Goal: Transaction & Acquisition: Purchase product/service

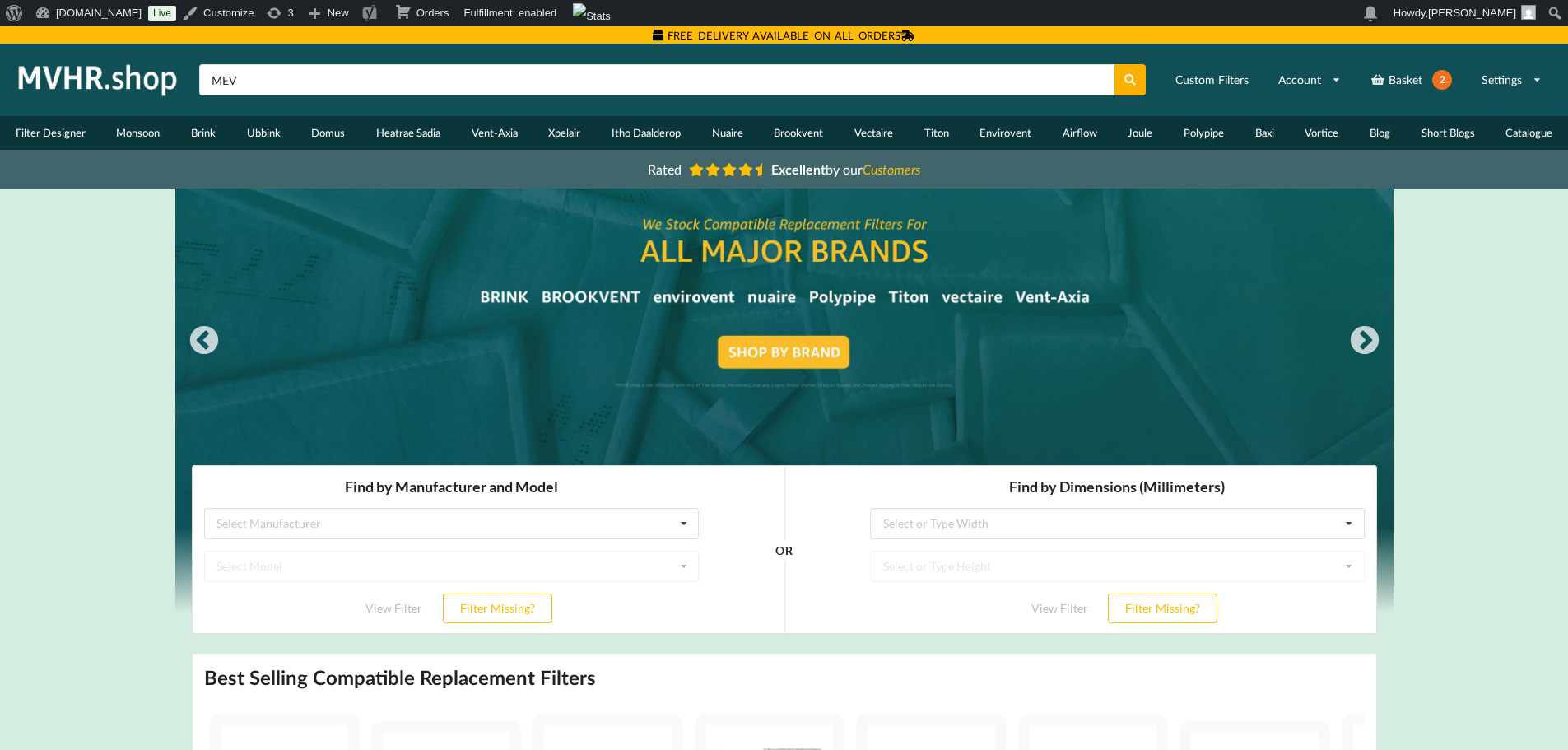
type input "MEV"
click at [1115, 64] on button at bounding box center [1131, 80] width 32 height 32
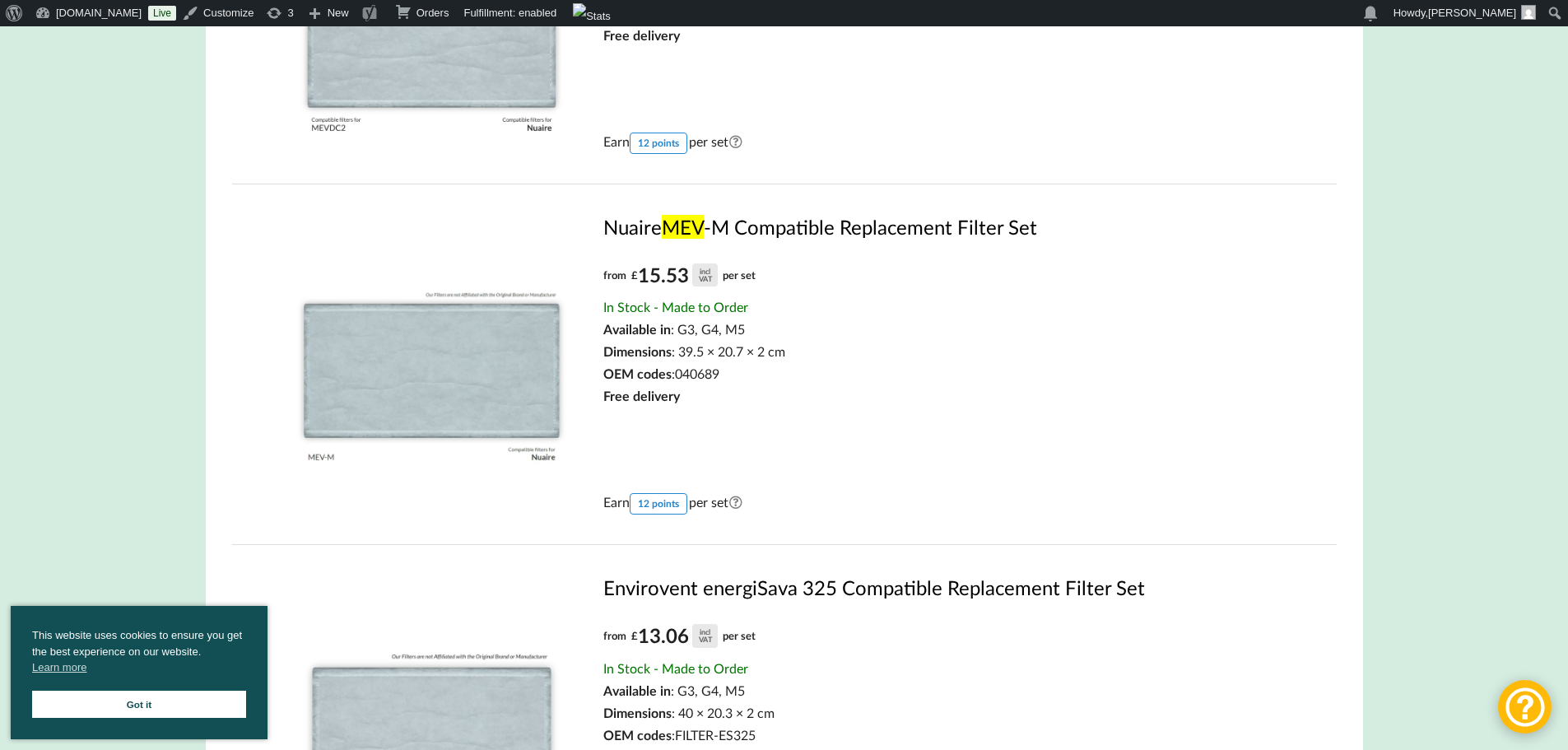
scroll to position [823, 0]
click at [821, 224] on link "Nuaire MEV -M Compatible Replacement Filter Set" at bounding box center [944, 226] width 682 height 24
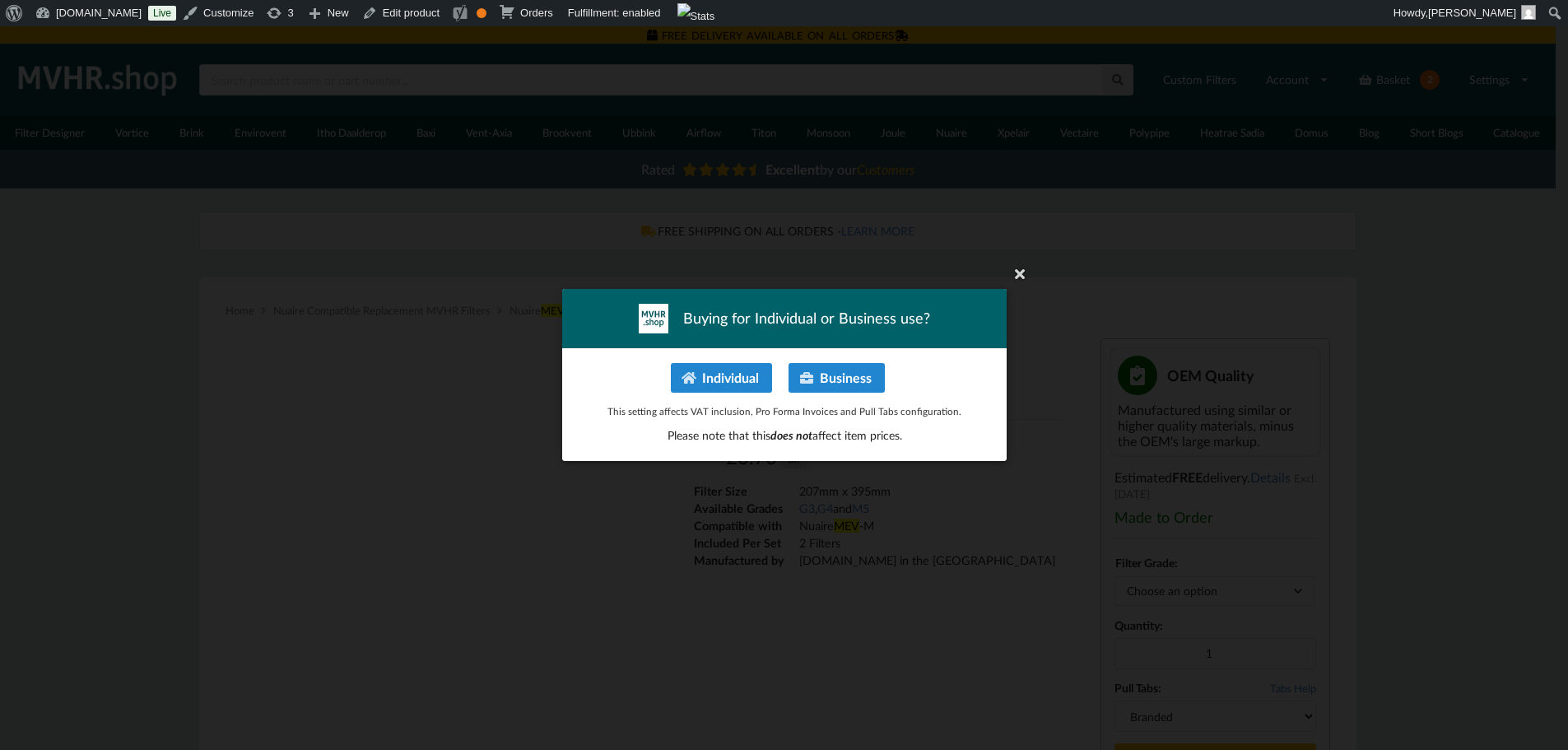
type input "**********"
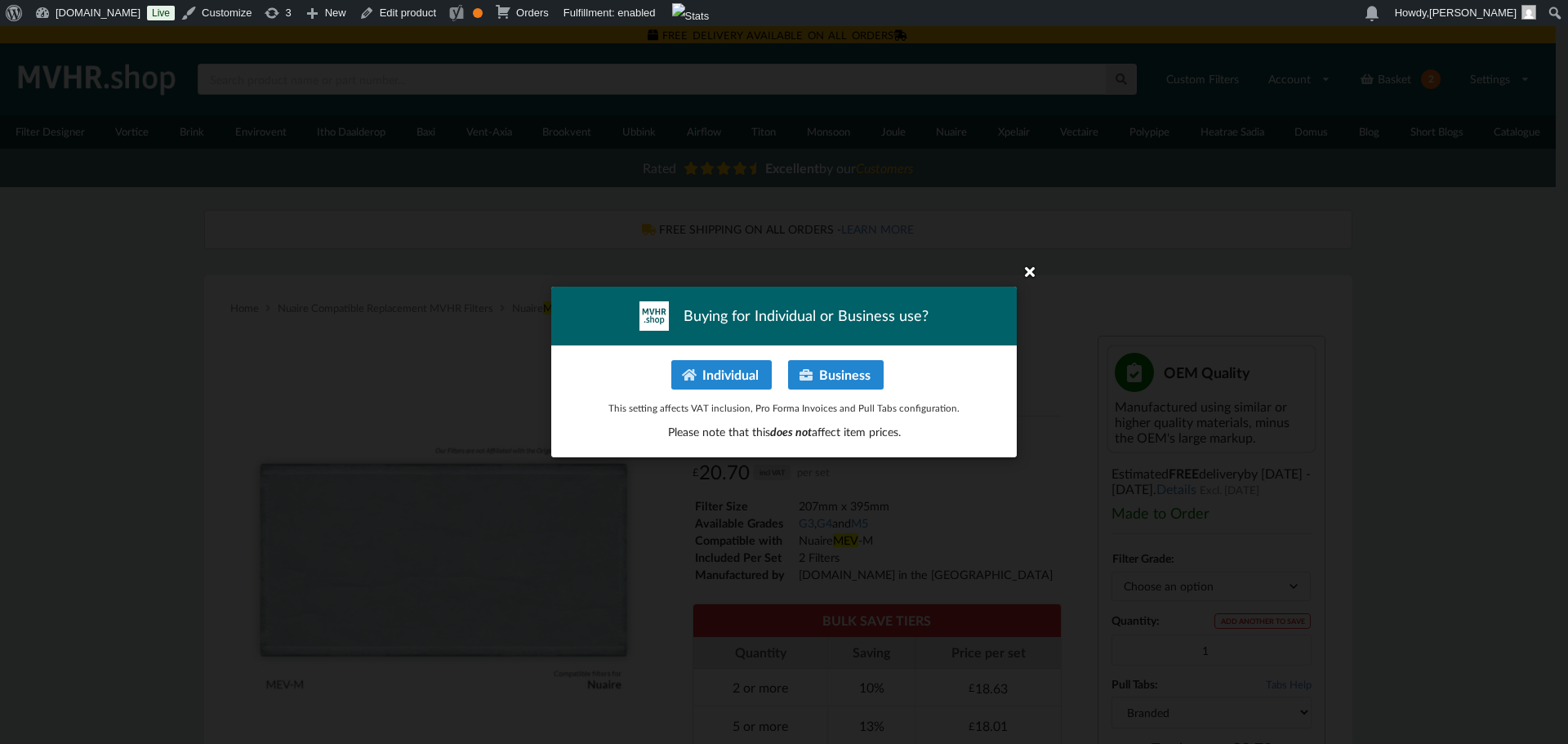
click at [1035, 271] on icon at bounding box center [1030, 271] width 26 height 26
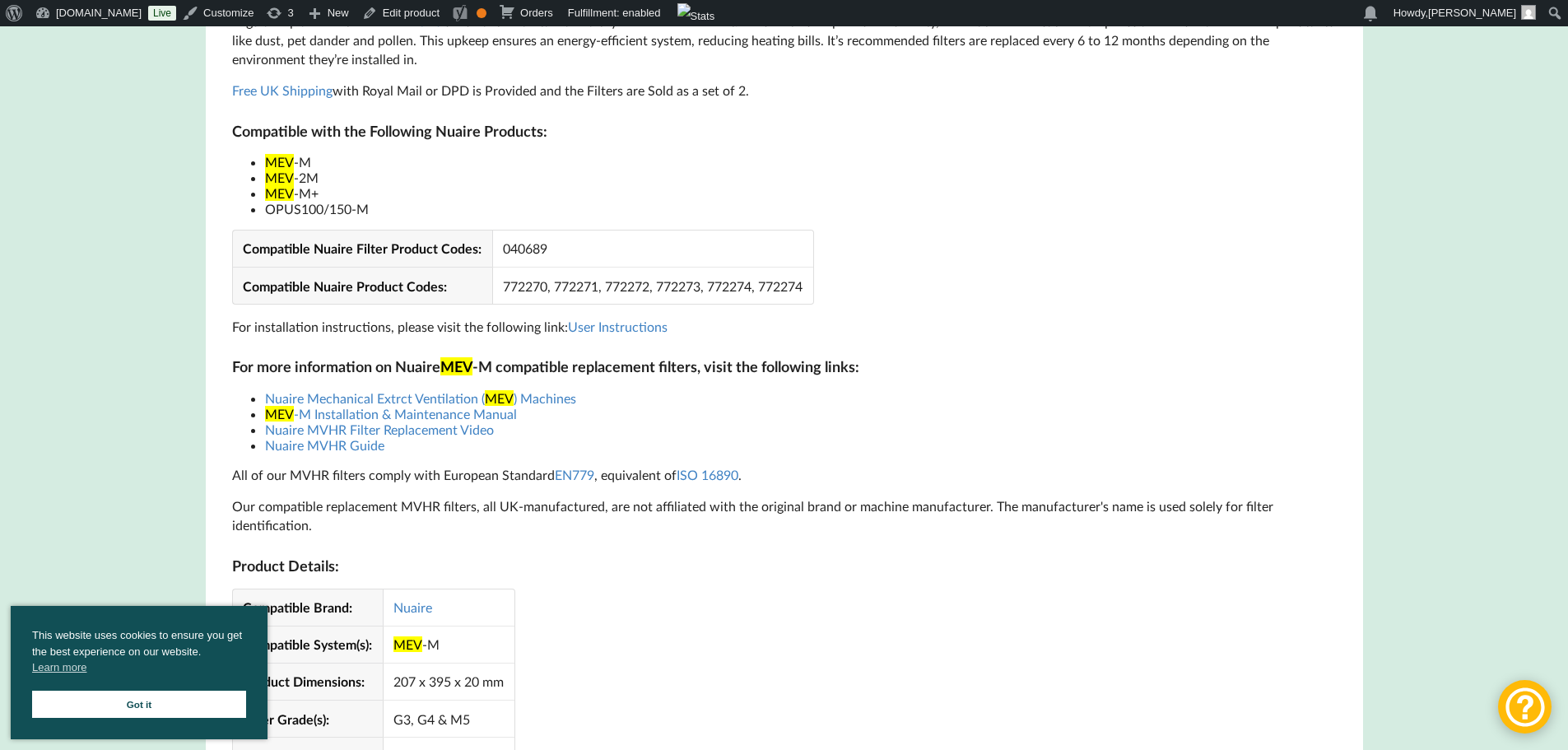
scroll to position [987, 0]
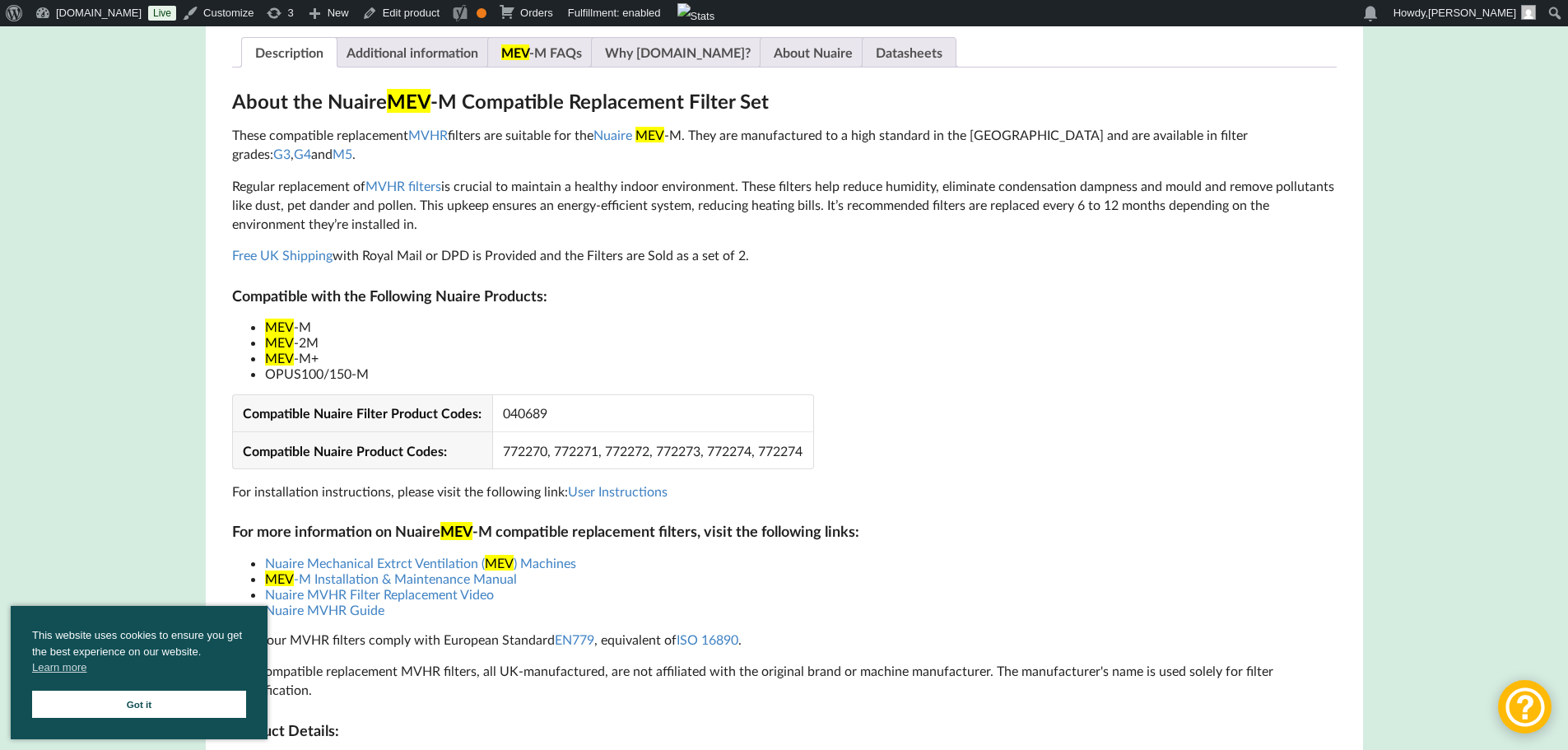
click at [283, 366] on li "OPUS100/150-M" at bounding box center [801, 374] width 1072 height 16
copy li "OPUS100"
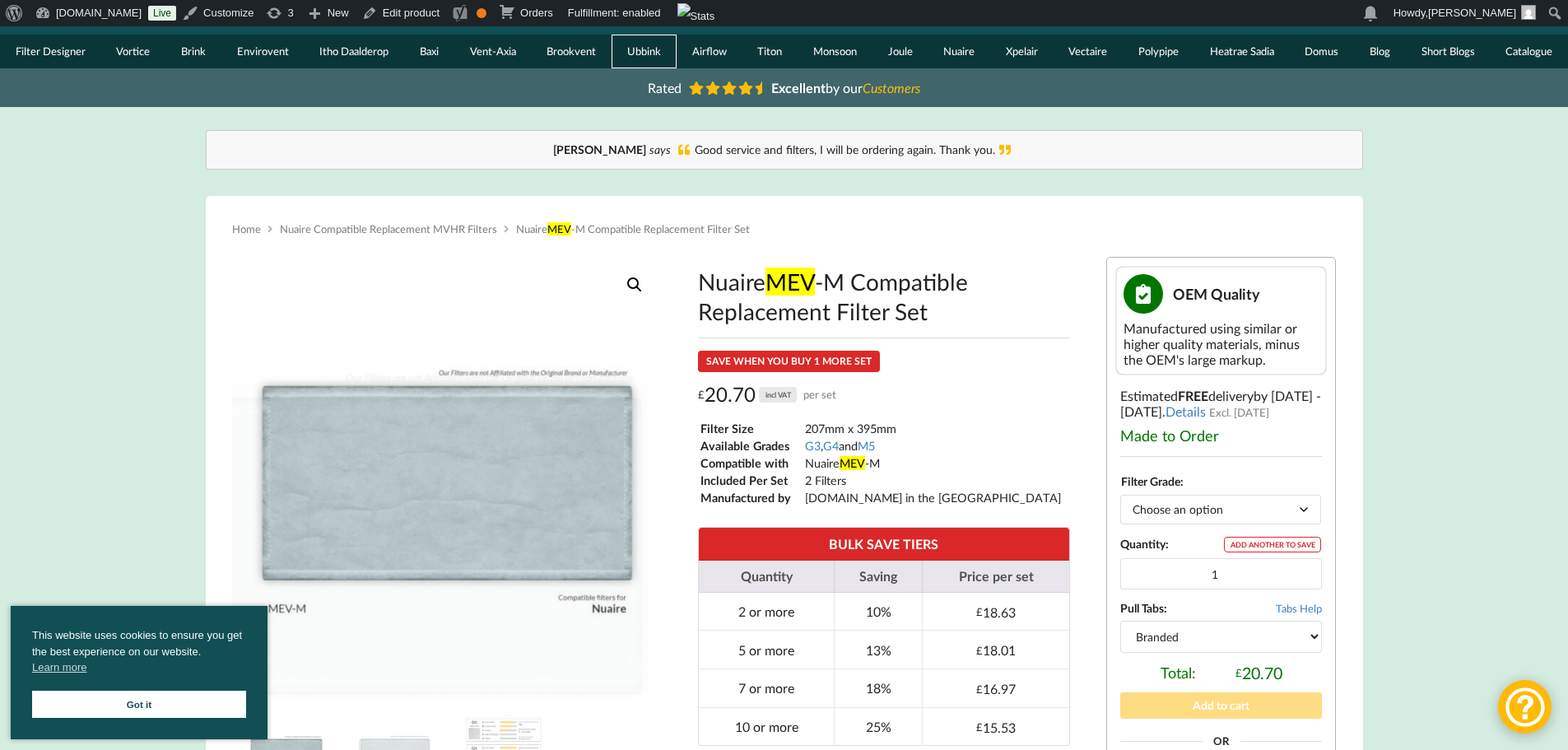
scroll to position [0, 0]
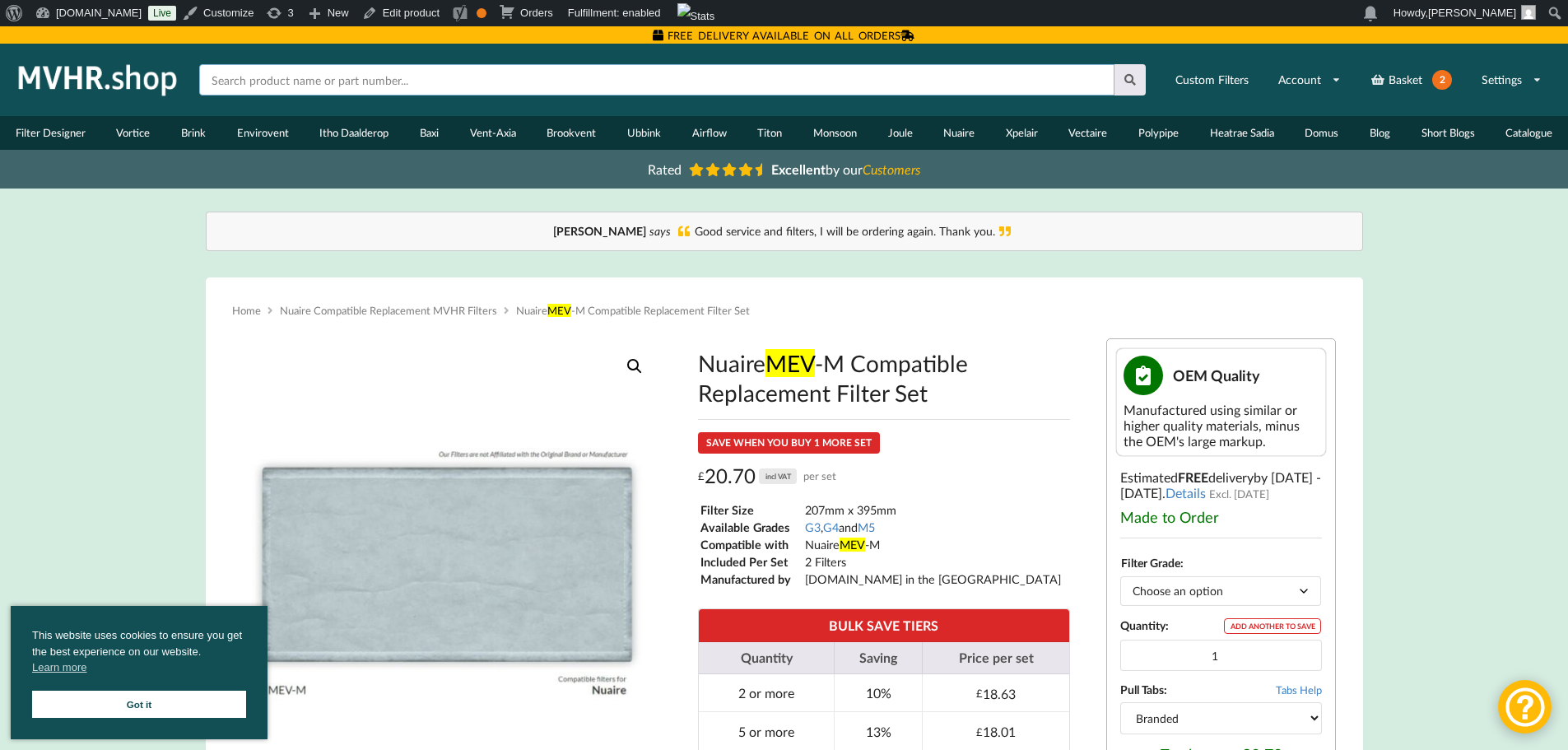
click at [650, 66] on input "text" at bounding box center [657, 80] width 915 height 32
paste input "OPUS100"
type input "OPUS100"
click at [1115, 64] on button at bounding box center [1131, 80] width 32 height 32
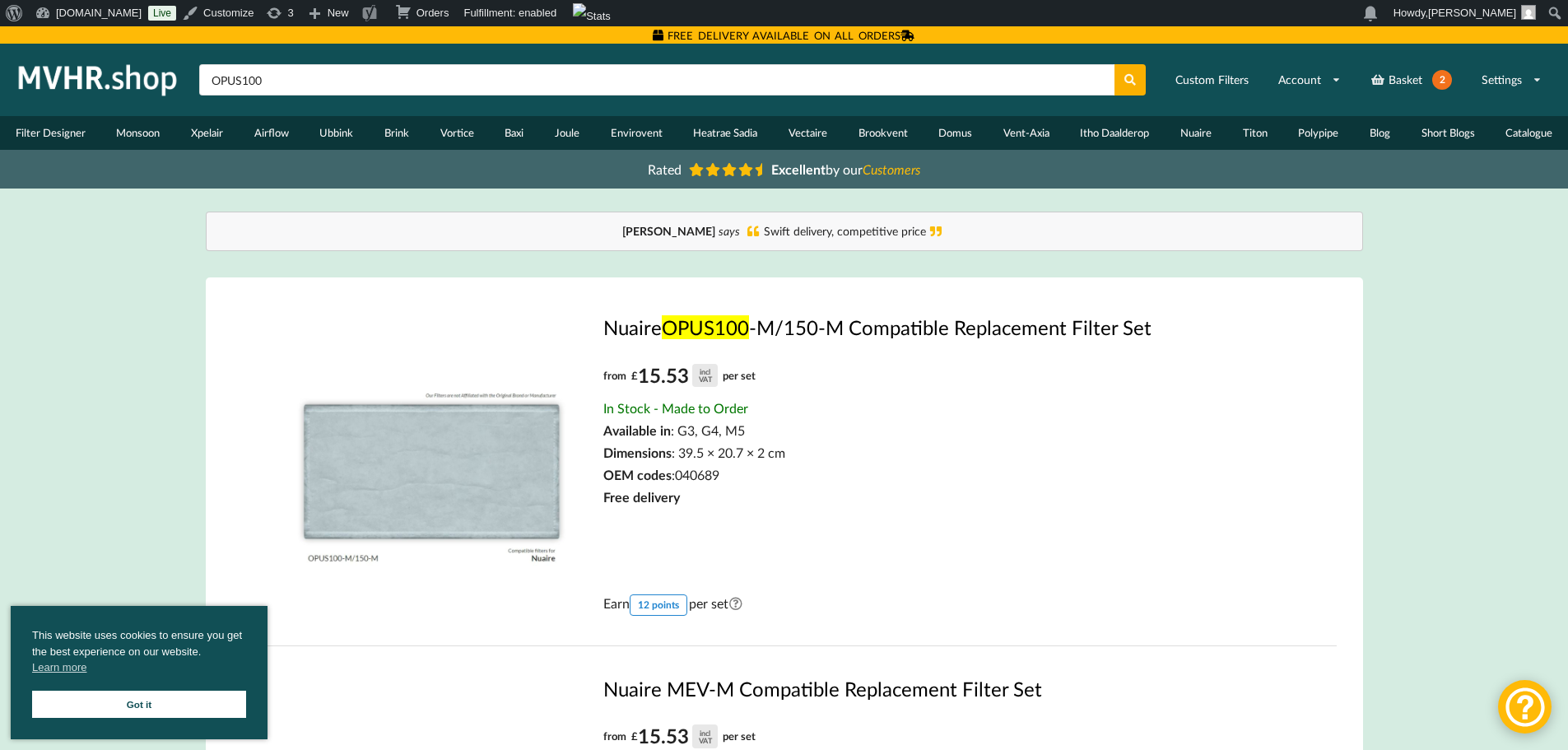
scroll to position [82, 0]
